Goal: Information Seeking & Learning: Learn about a topic

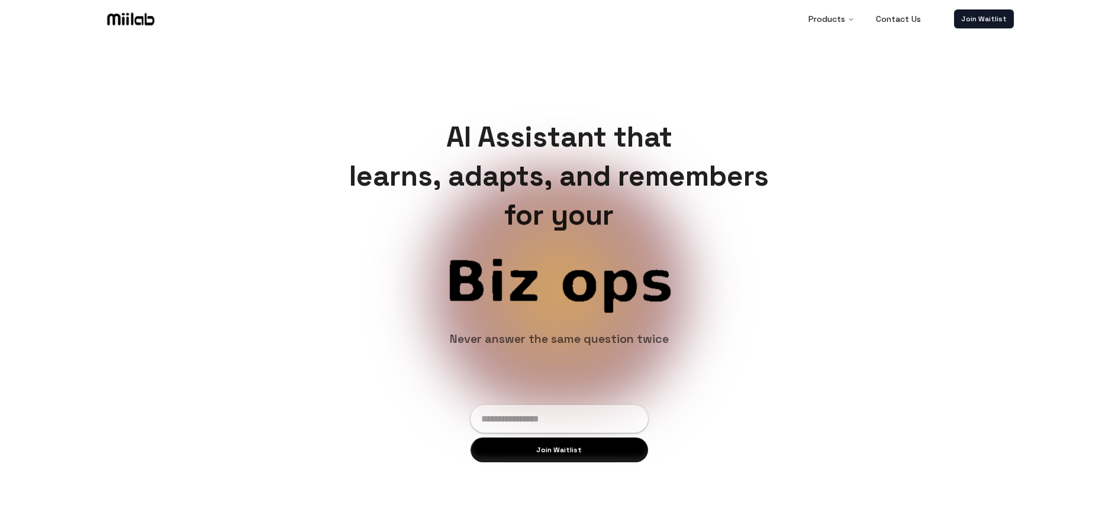
scroll to position [389, 0]
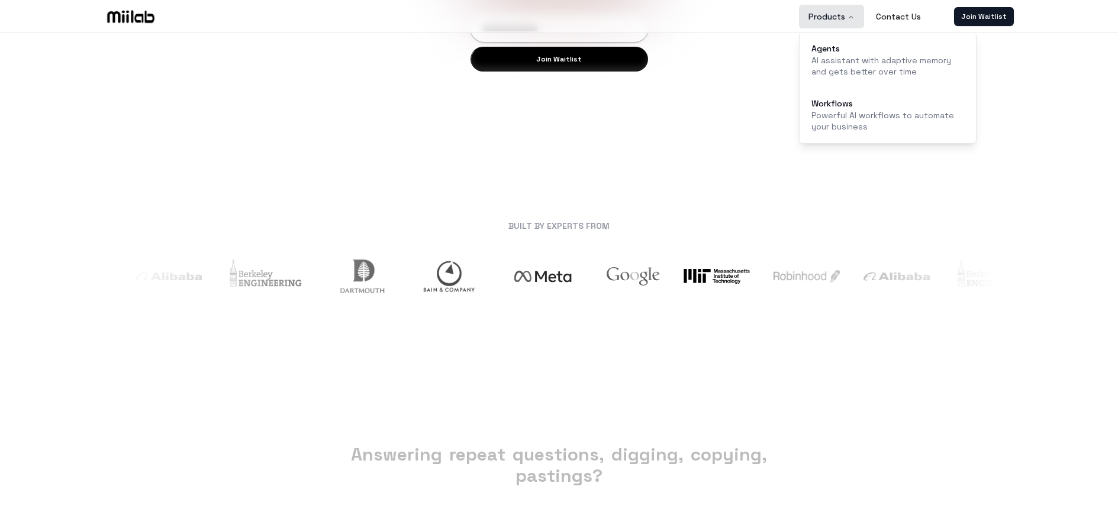
click at [834, 20] on button "Products" at bounding box center [831, 17] width 65 height 24
click at [846, 59] on p "AI assistant with adaptive memory and gets better over time" at bounding box center [888, 66] width 154 height 23
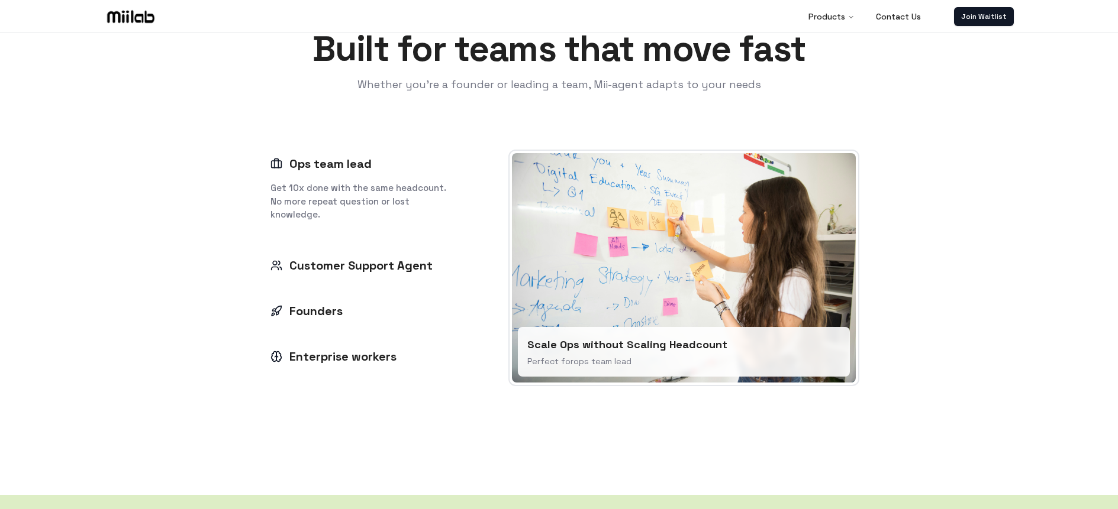
scroll to position [1621, 0]
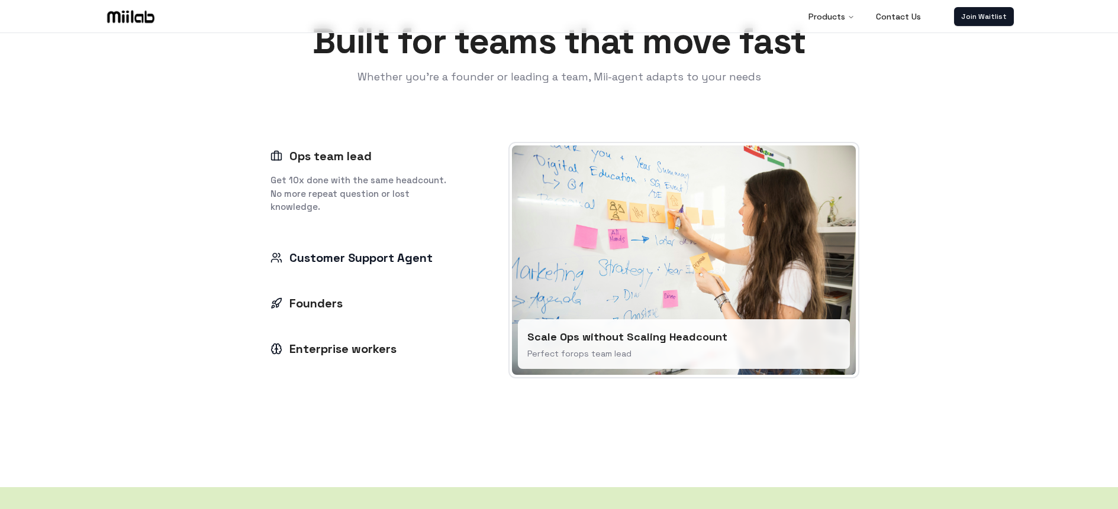
click at [422, 257] on div "Customer Support Agent" at bounding box center [351, 258] width 162 height 17
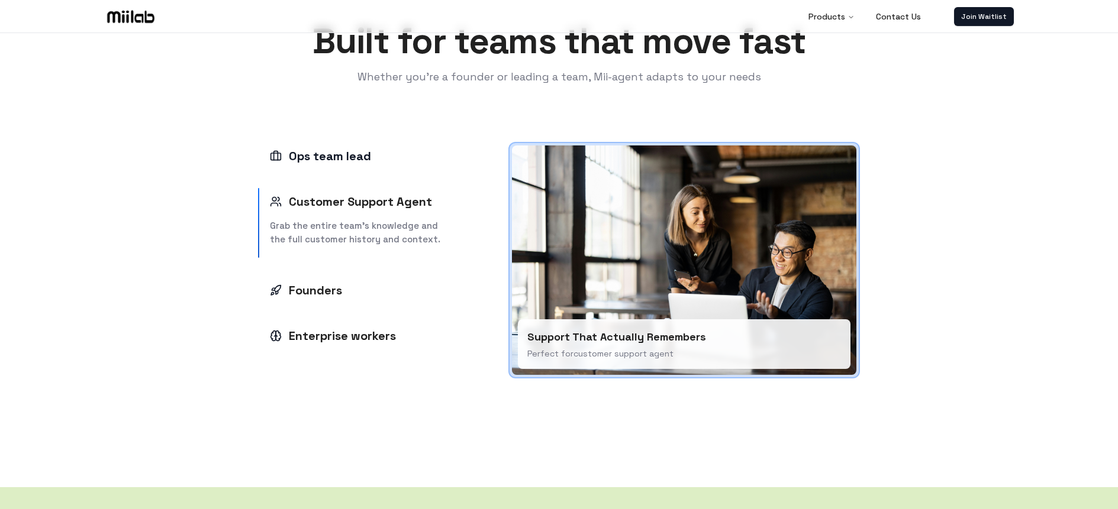
click at [341, 156] on div "Ops team lead" at bounding box center [320, 156] width 101 height 17
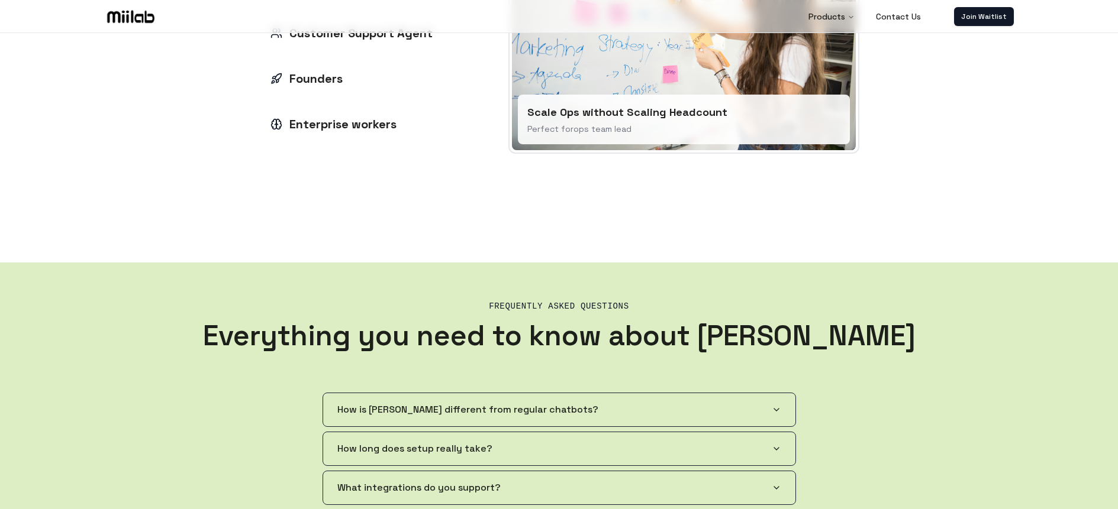
scroll to position [2072, 0]
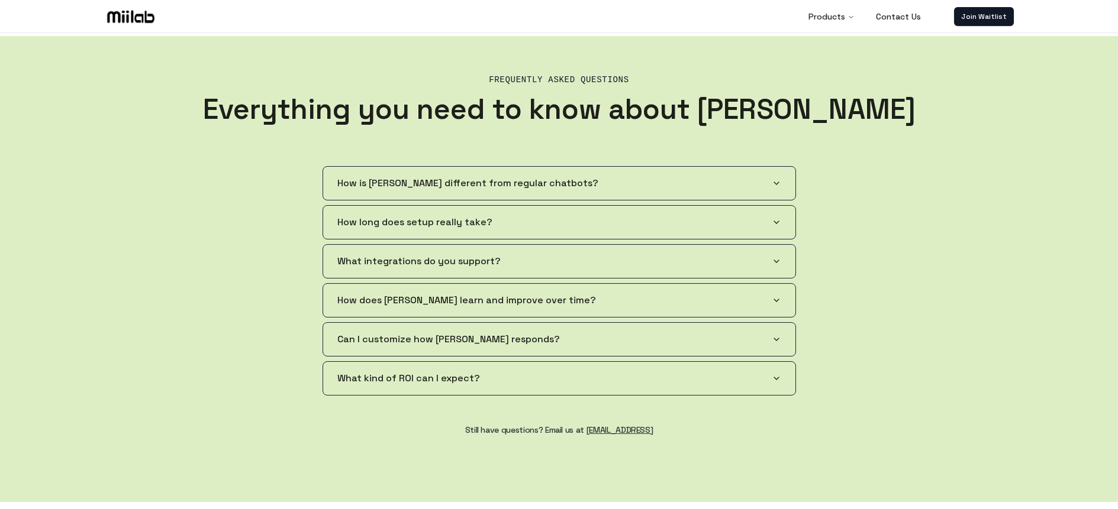
click at [417, 184] on span "How is [PERSON_NAME] different from regular chatbots?" at bounding box center [467, 183] width 261 height 14
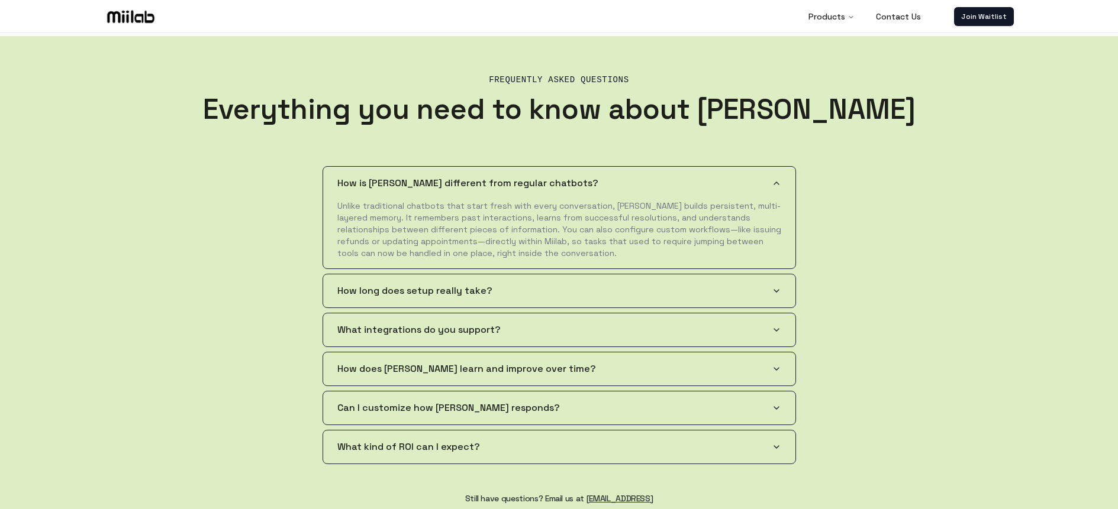
click at [540, 187] on span "How is [PERSON_NAME] different from regular chatbots?" at bounding box center [467, 183] width 261 height 14
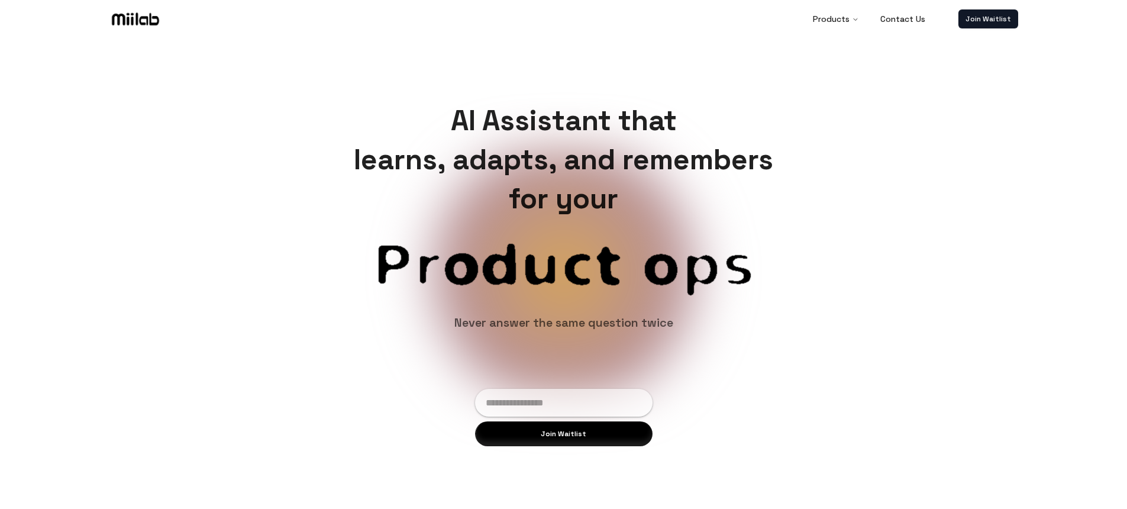
scroll to position [0, 0]
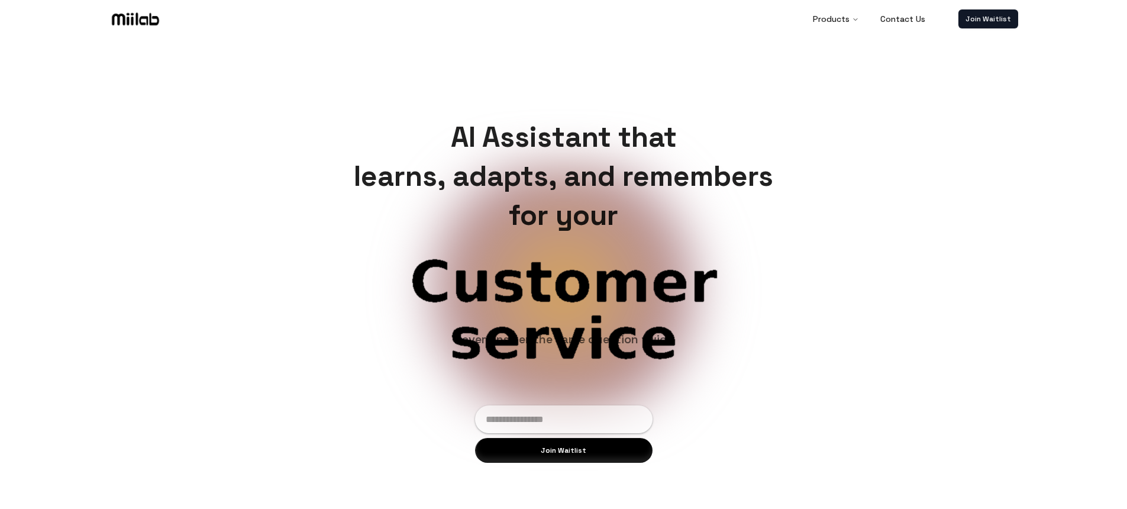
drag, startPoint x: 456, startPoint y: 142, endPoint x: 631, endPoint y: 209, distance: 187.7
click at [631, 209] on h1 "AI Assistant that learns, adapts, and remembers for your" at bounding box center [563, 176] width 438 height 117
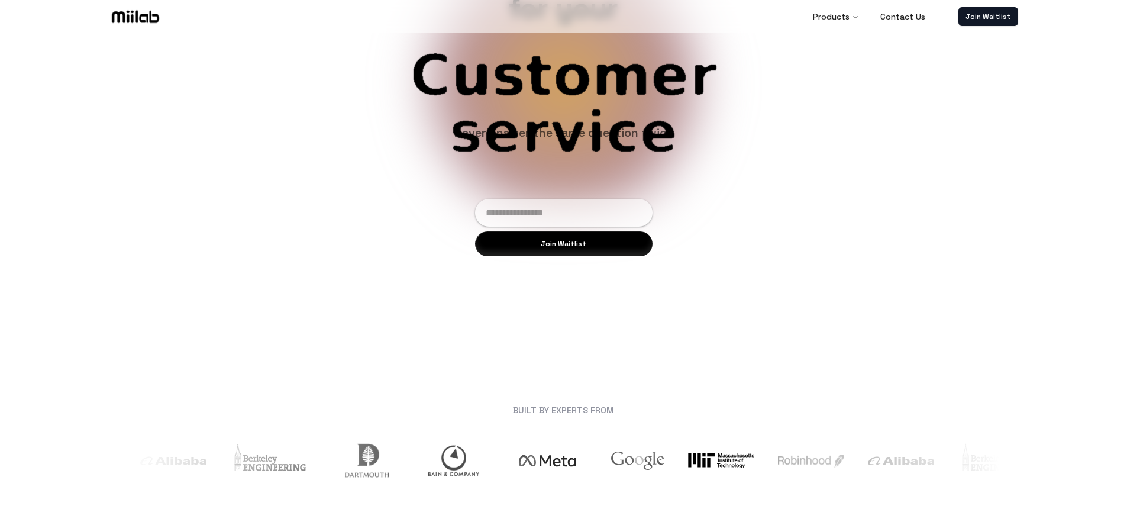
scroll to position [228, 0]
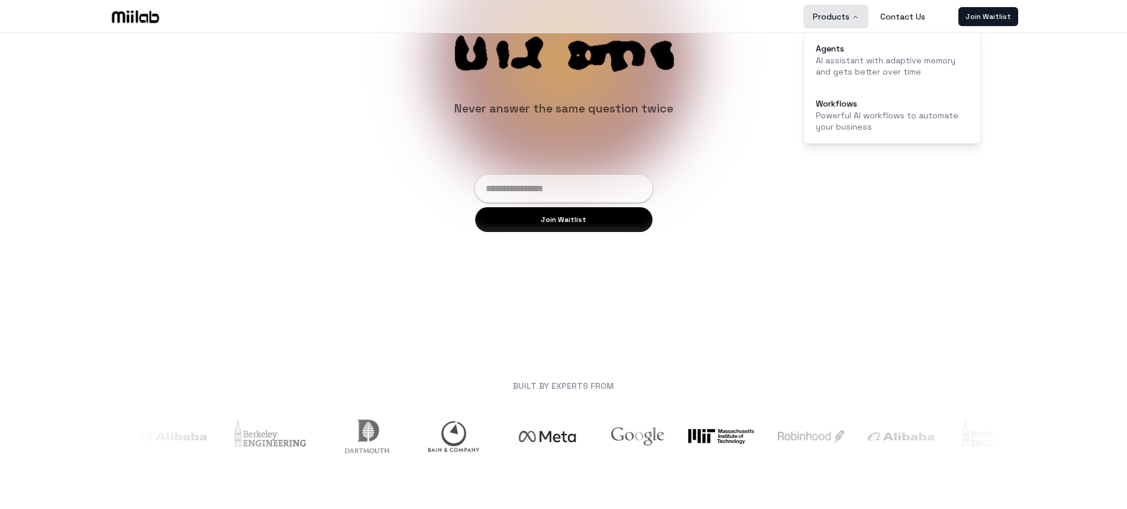
click at [841, 11] on button "Products" at bounding box center [836, 17] width 65 height 24
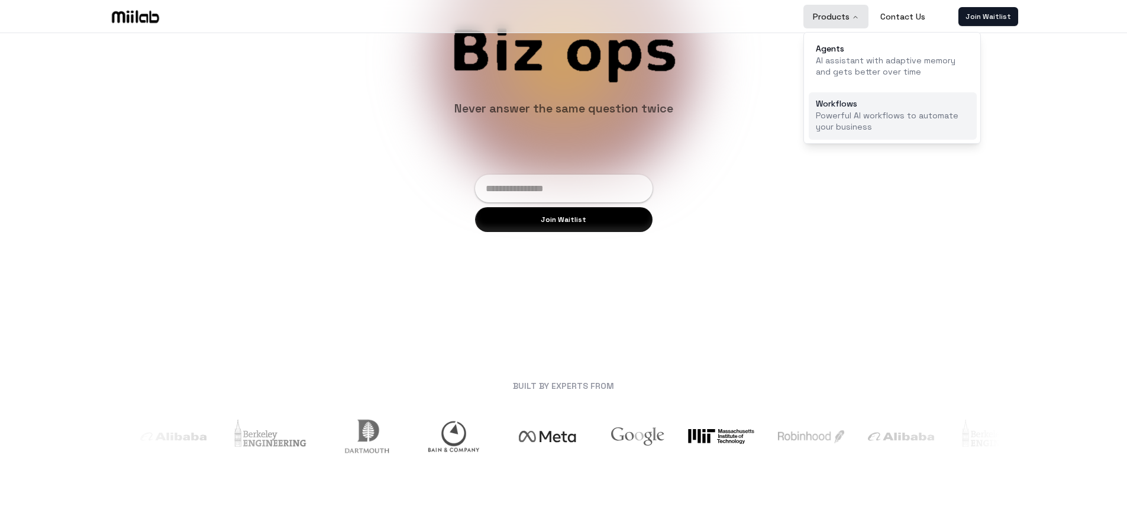
click at [860, 100] on div "Workflows" at bounding box center [893, 103] width 154 height 8
